Goal: Task Accomplishment & Management: Manage account settings

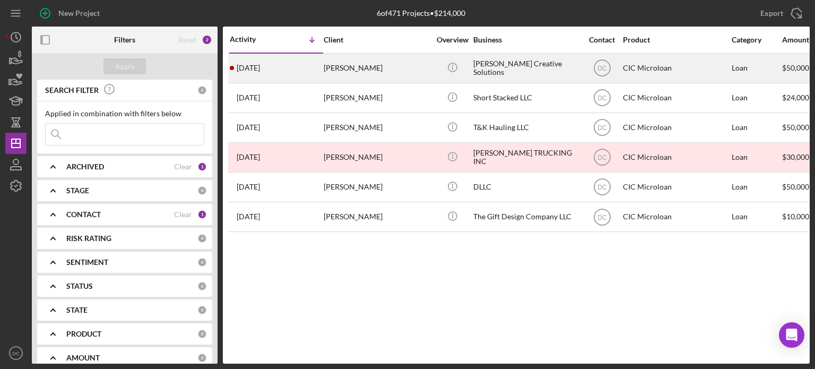
click at [342, 72] on div "[PERSON_NAME]" at bounding box center [377, 68] width 106 height 28
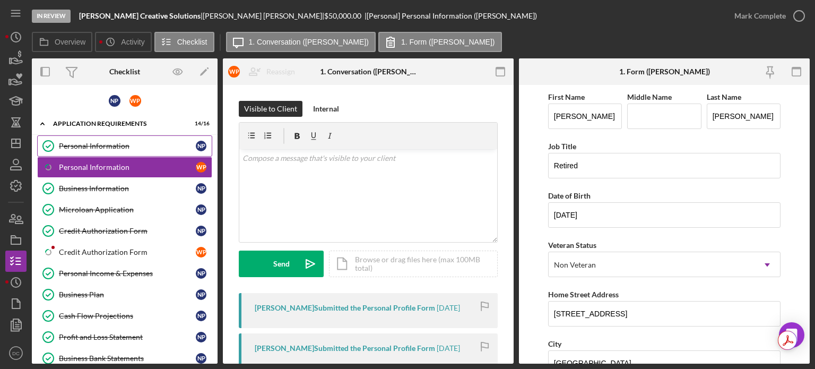
click at [151, 149] on div "Personal Information" at bounding box center [127, 146] width 137 height 8
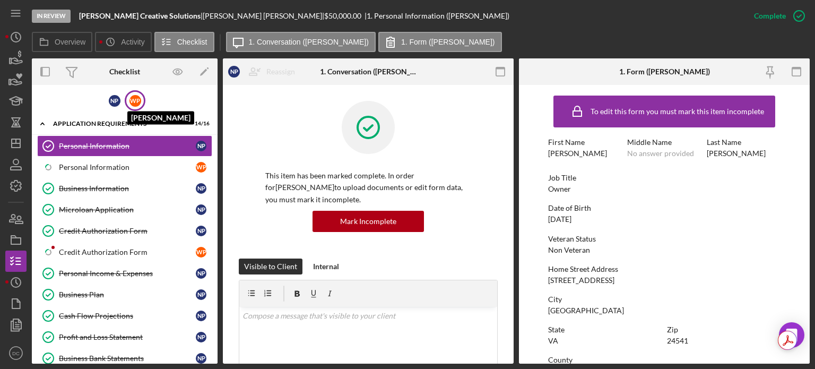
click at [131, 98] on div "W P" at bounding box center [136, 101] width 12 height 12
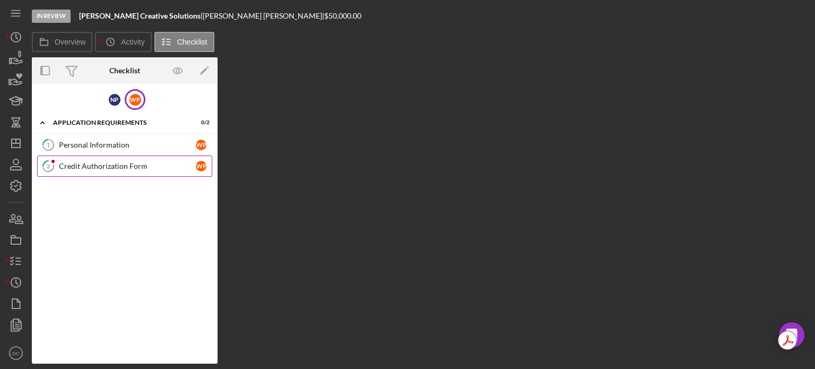
click at [128, 160] on link "2 Credit Authorization Form W P" at bounding box center [124, 166] width 175 height 21
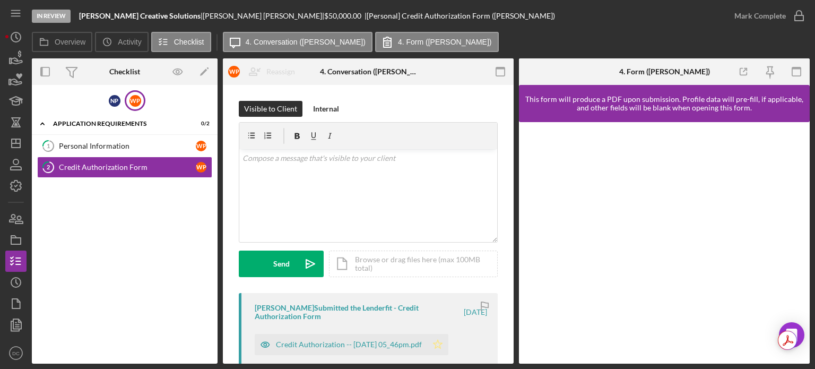
click at [449, 346] on icon "Icon/Star" at bounding box center [437, 344] width 21 height 21
click at [806, 18] on icon "button" at bounding box center [799, 16] width 27 height 27
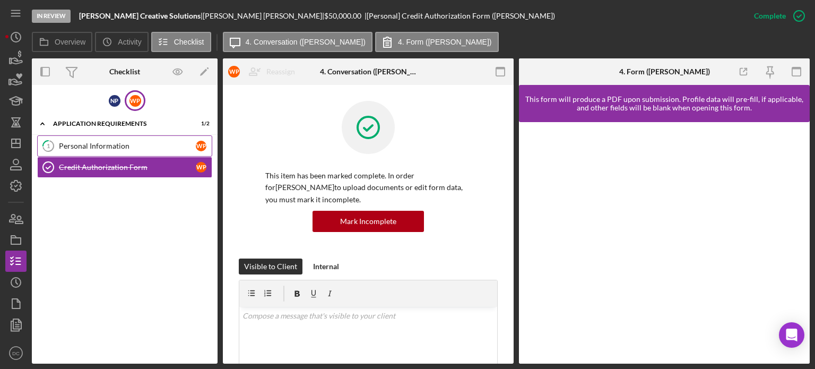
click at [92, 148] on div "Personal Information" at bounding box center [127, 146] width 137 height 8
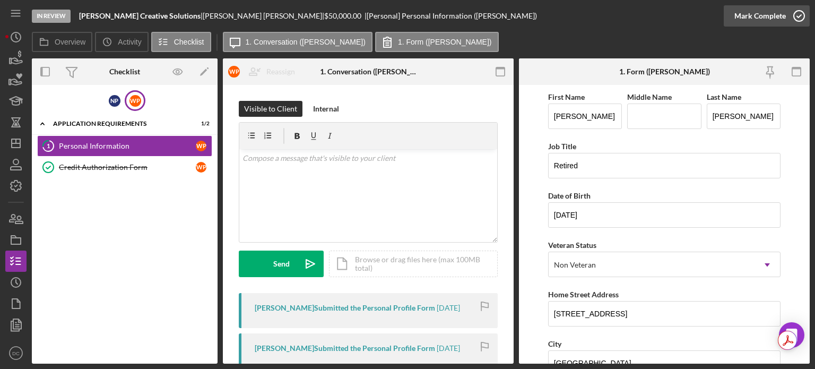
click at [800, 12] on icon "button" at bounding box center [799, 16] width 27 height 27
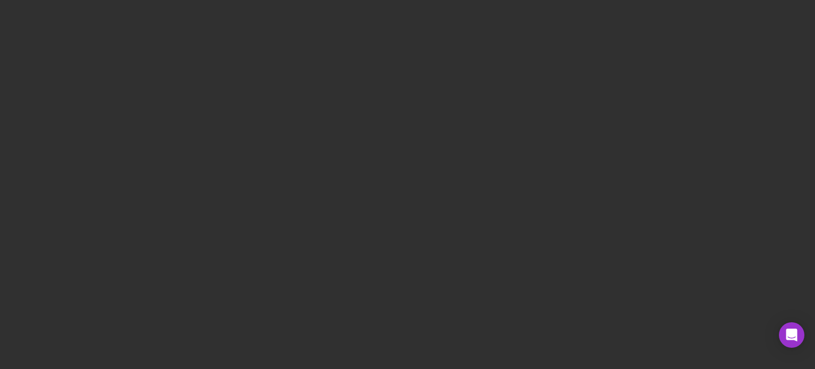
click at [195, 17] on div at bounding box center [407, 184] width 815 height 369
